Goal: Check status: Check status

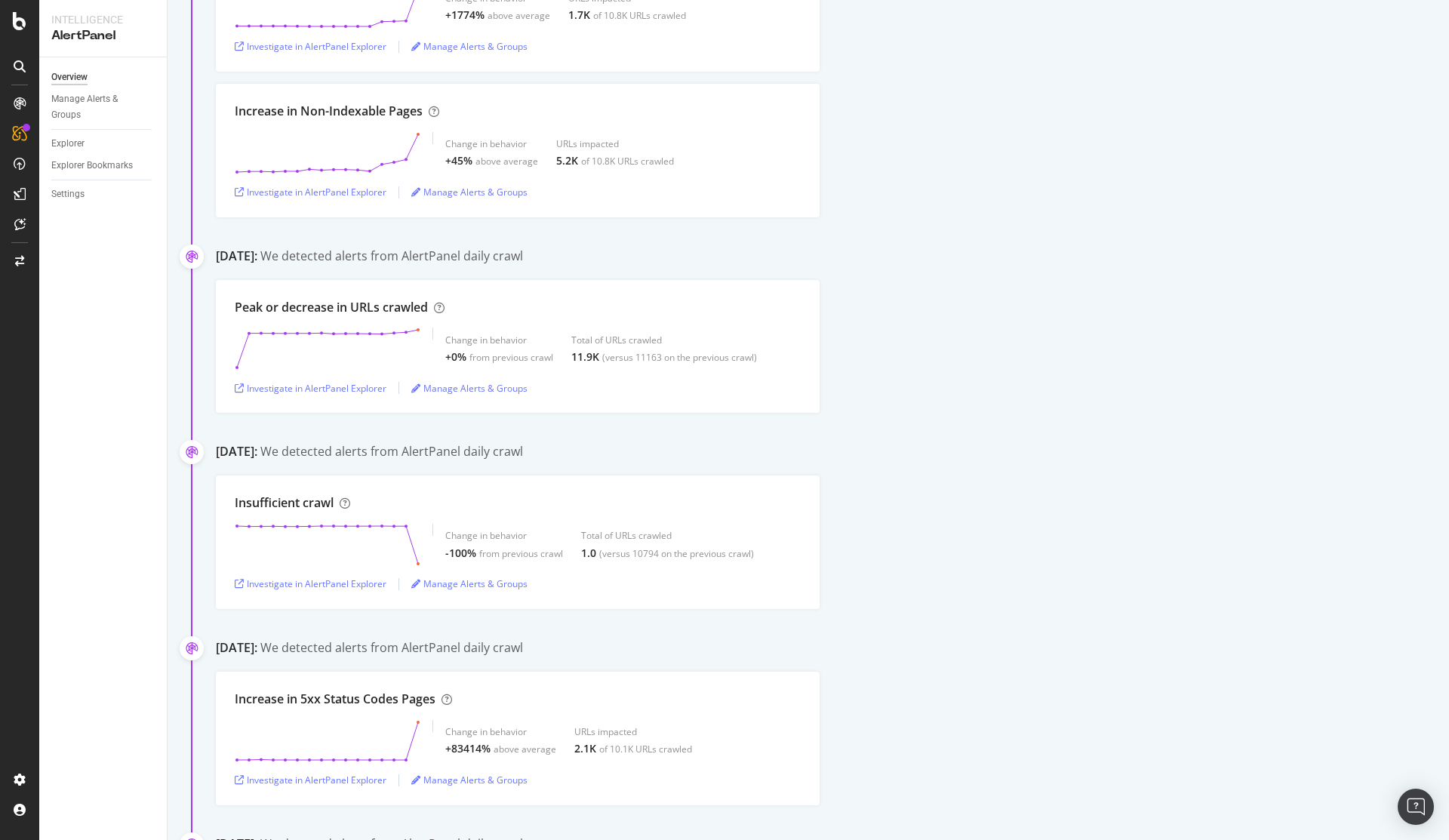
scroll to position [815, 0]
